Goal: Navigation & Orientation: Find specific page/section

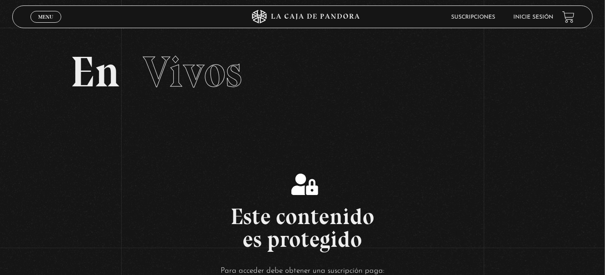
click at [543, 19] on link "Inicie sesión" at bounding box center [533, 17] width 40 height 5
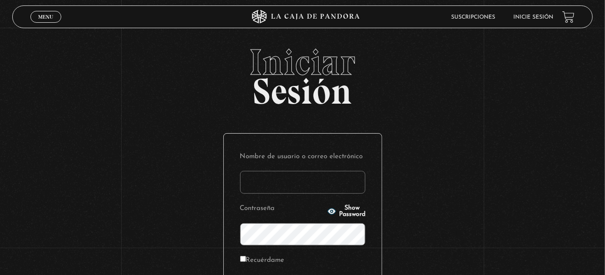
click at [332, 193] on input "Nombre de usuario o correo electrónico" at bounding box center [302, 182] width 125 height 23
type input "Andre2011"
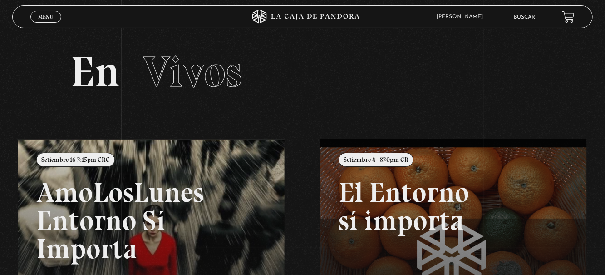
click at [525, 20] on link "Buscar" at bounding box center [524, 17] width 21 height 5
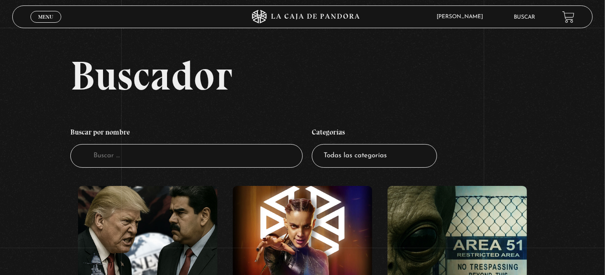
click at [329, 238] on figure at bounding box center [302, 267] width 139 height 163
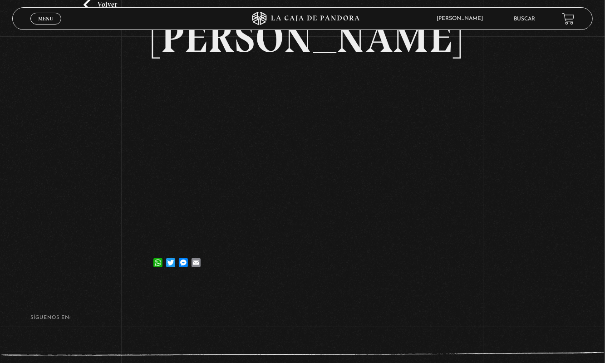
scroll to position [0, 0]
